Goal: Task Accomplishment & Management: Manage account settings

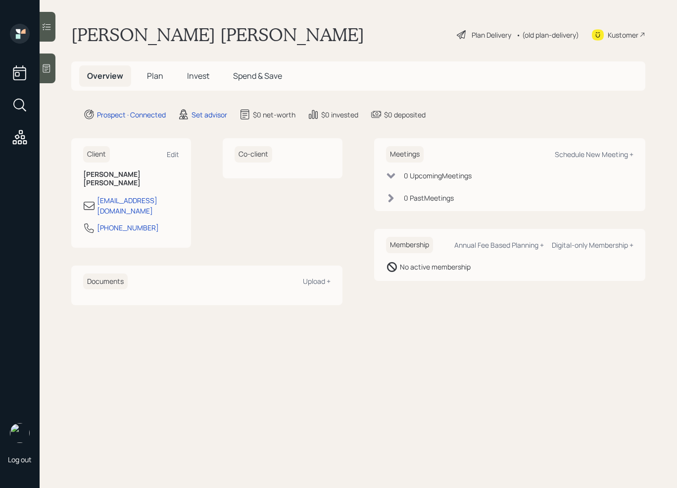
click at [50, 77] on div at bounding box center [48, 68] width 16 height 30
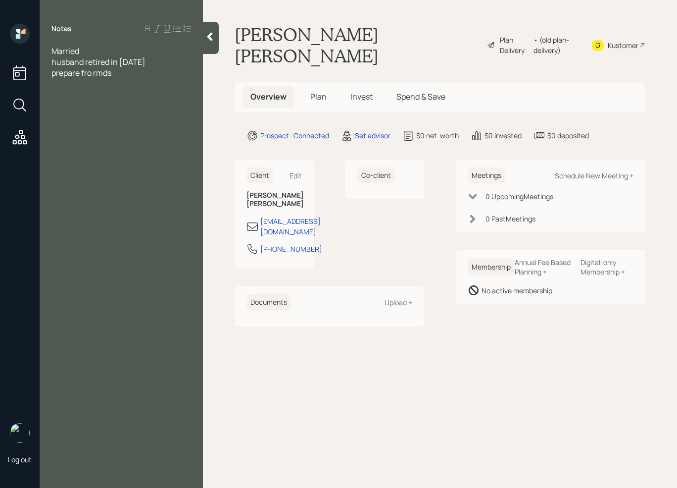
click at [115, 55] on div "Married" at bounding box center [121, 51] width 140 height 11
click at [122, 78] on div "prepare fro rmds" at bounding box center [121, 83] width 140 height 11
click at [165, 89] on div "currently with [PERSON_NAME] financial" at bounding box center [121, 100] width 140 height 22
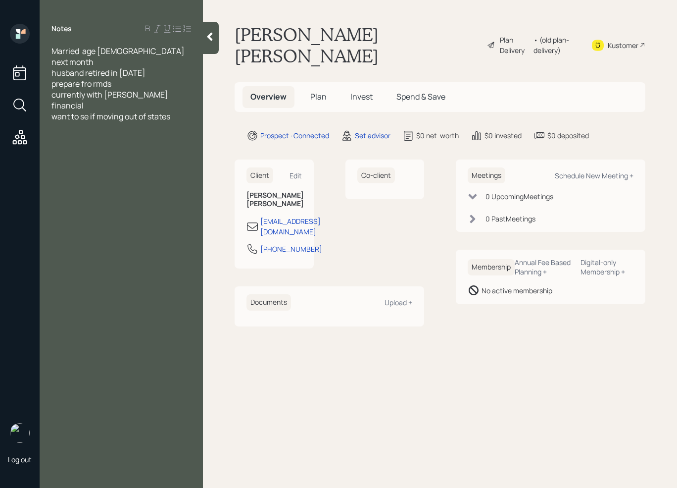
click at [87, 111] on span "want to se if moving out of states" at bounding box center [110, 116] width 119 height 11
click at [184, 111] on div "want to see if moving out of states" at bounding box center [121, 116] width 140 height 11
click at [85, 67] on span "husband retired in [DATE]" at bounding box center [98, 72] width 94 height 11
click at [77, 67] on span "retired in [DATE]" at bounding box center [81, 72] width 60 height 11
click at [175, 111] on span "want to see if moving out of states" at bounding box center [112, 116] width 123 height 11
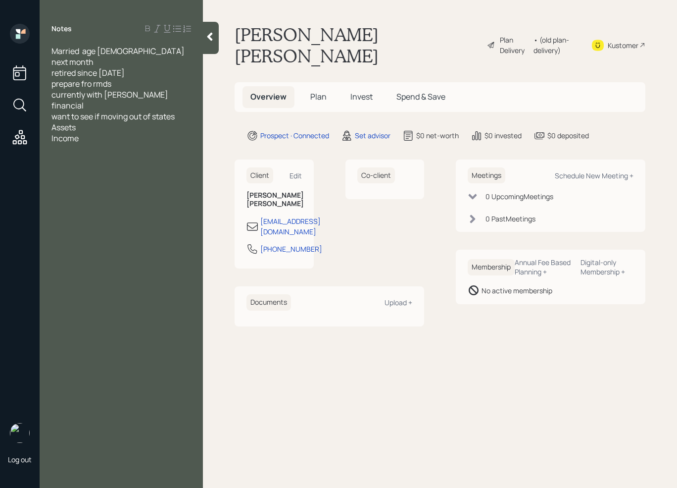
click at [94, 133] on div "Income" at bounding box center [121, 138] width 140 height 11
click at [85, 122] on div "Assets" at bounding box center [121, 127] width 140 height 11
click at [52, 133] on span "IRA- 130k" at bounding box center [67, 138] width 33 height 11
click at [102, 133] on div "IRA- 130k" at bounding box center [121, 138] width 140 height 11
click at [87, 154] on div "Income" at bounding box center [121, 159] width 140 height 11
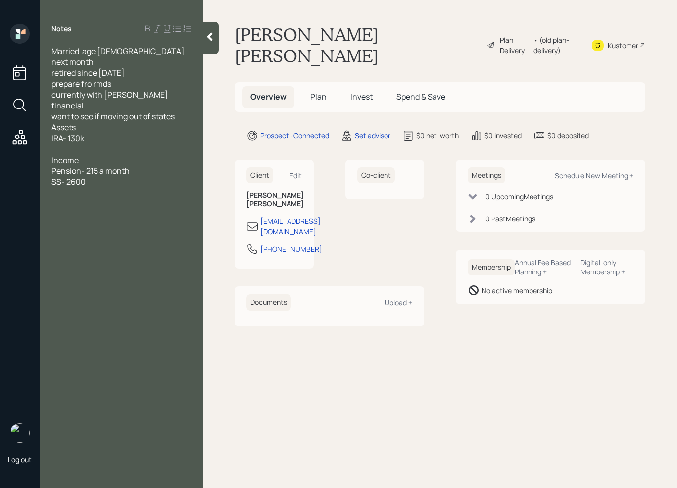
click at [81, 176] on span "SS- 2600" at bounding box center [68, 181] width 34 height 11
click at [88, 176] on div "SS- 2610" at bounding box center [121, 181] width 140 height 11
click at [52, 220] on span "4621" at bounding box center [59, 225] width 17 height 11
click at [72, 198] on div at bounding box center [121, 203] width 140 height 11
click at [74, 144] on div at bounding box center [121, 149] width 140 height 11
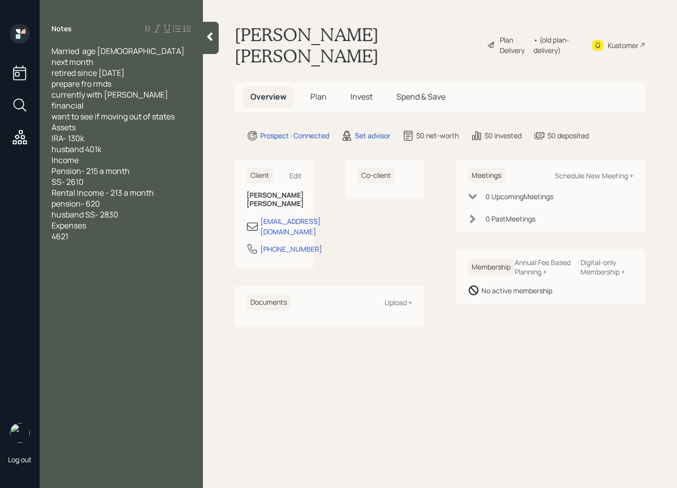
click at [114, 209] on span "husband SS- 2830" at bounding box center [84, 214] width 67 height 11
click at [119, 144] on div "husband 401k" at bounding box center [121, 149] width 140 height 11
click at [82, 198] on span "pension- 620" at bounding box center [75, 203] width 49 height 11
click at [111, 144] on div "husband 401k-" at bounding box center [121, 149] width 140 height 11
click at [155, 144] on div "husband 401k- not sure" at bounding box center [121, 149] width 140 height 11
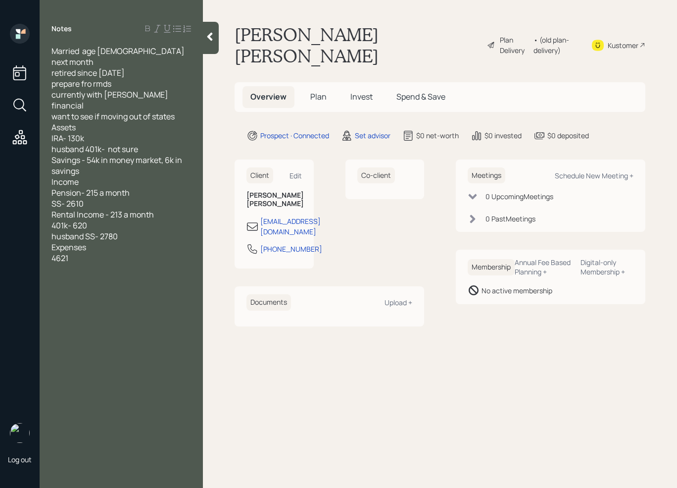
click at [90, 263] on div at bounding box center [121, 268] width 140 height 11
click at [138, 296] on div "investment suitability" at bounding box center [121, 301] width 140 height 11
click at [93, 154] on div "Savings - 54k in money market, 6k in savings" at bounding box center [121, 165] width 140 height 22
click at [53, 176] on span "60k" at bounding box center [58, 181] width 14 height 11
click at [52, 187] on span "94k" at bounding box center [57, 192] width 13 height 11
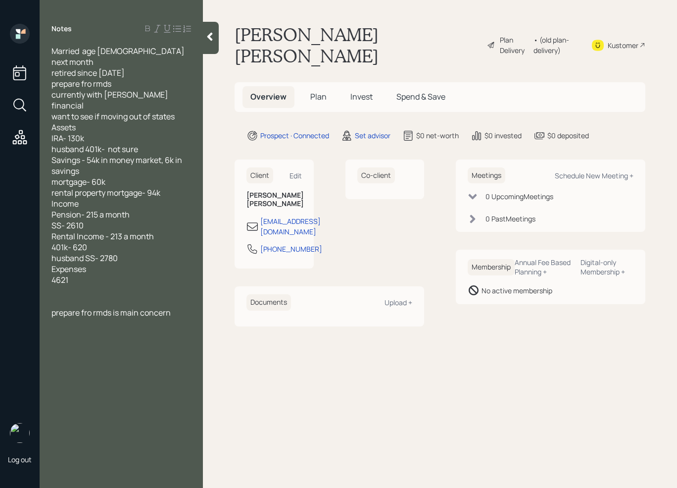
click at [183, 307] on div "prepare fro rmds is main concern" at bounding box center [121, 312] width 140 height 11
click at [112, 329] on div at bounding box center [121, 334] width 140 height 11
click at [86, 154] on div "Savings - 54k in money market, 6k in savings" at bounding box center [121, 165] width 140 height 22
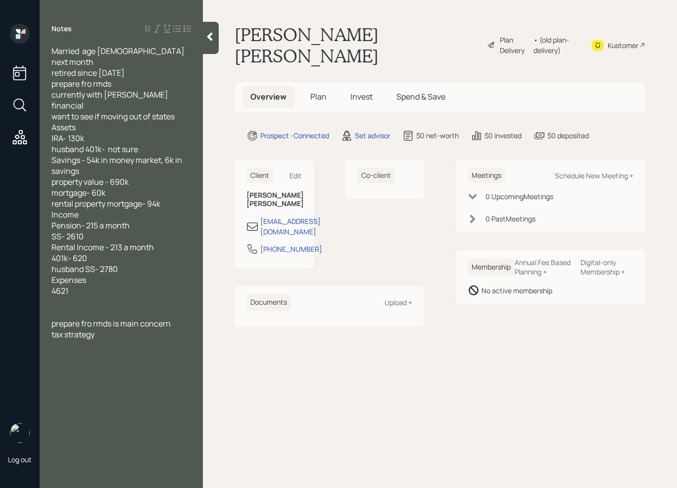
click at [117, 187] on div "mortgage- 60k" at bounding box center [121, 192] width 140 height 11
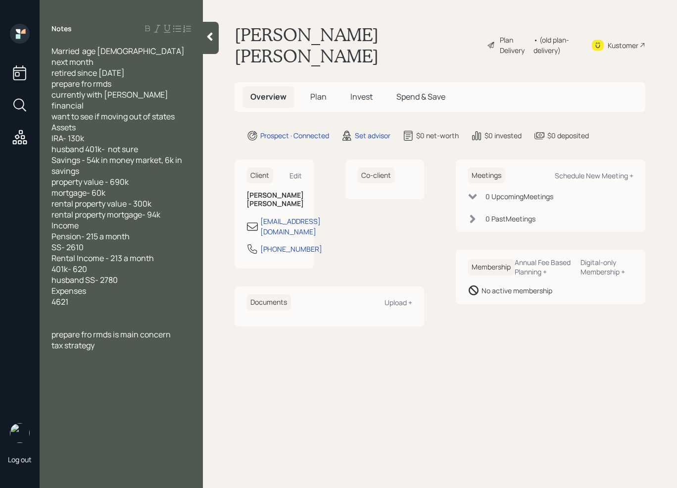
click at [174, 209] on div "rental property mortgage- 94k" at bounding box center [121, 214] width 140 height 11
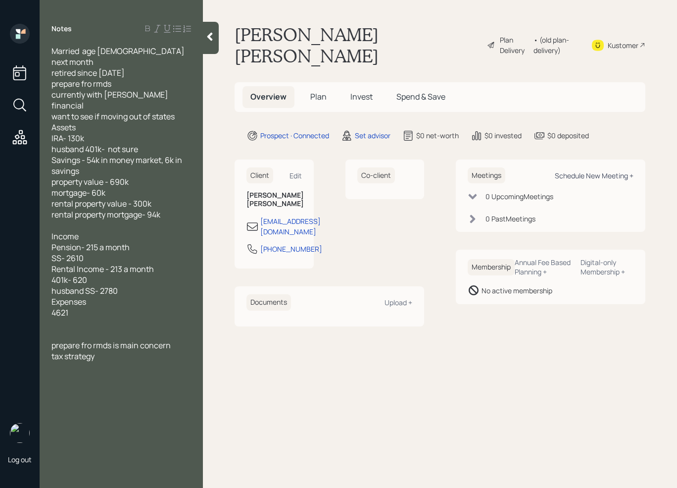
click at [592, 171] on div "Schedule New Meeting +" at bounding box center [594, 175] width 79 height 9
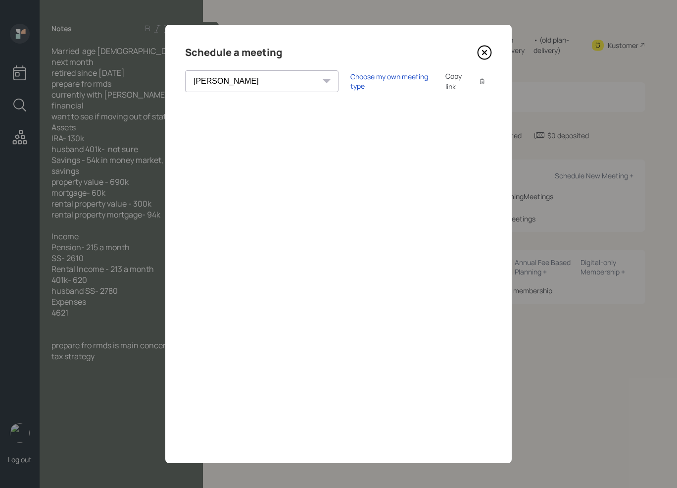
click at [254, 81] on select "[PERSON_NAME] [PERSON_NAME] [PERSON_NAME] [PERSON_NAME] [PERSON_NAME] [PERSON_N…" at bounding box center [261, 81] width 153 height 22
click at [250, 76] on select "[PERSON_NAME] [PERSON_NAME] [PERSON_NAME] [PERSON_NAME] [PERSON_NAME] [PERSON_N…" at bounding box center [261, 81] width 153 height 22
select select "f14b762f-c7c2-4b89-9227-8fa891345eea"
